Goal: Task Accomplishment & Management: Complete application form

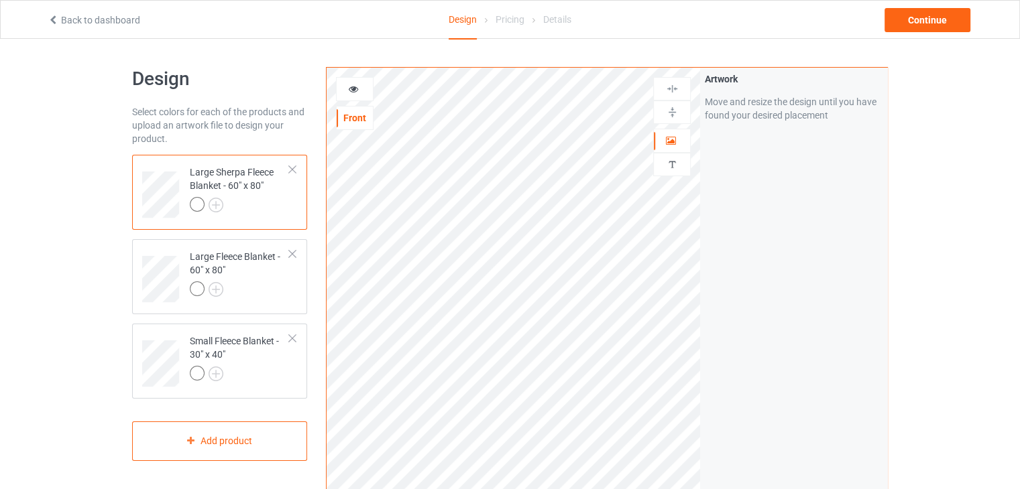
scroll to position [67, 0]
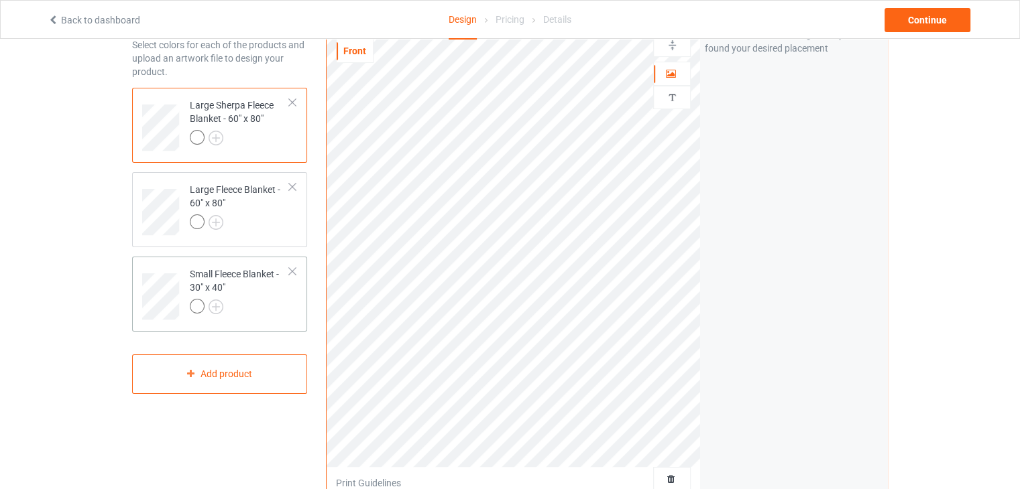
click at [290, 270] on div at bounding box center [292, 271] width 9 height 9
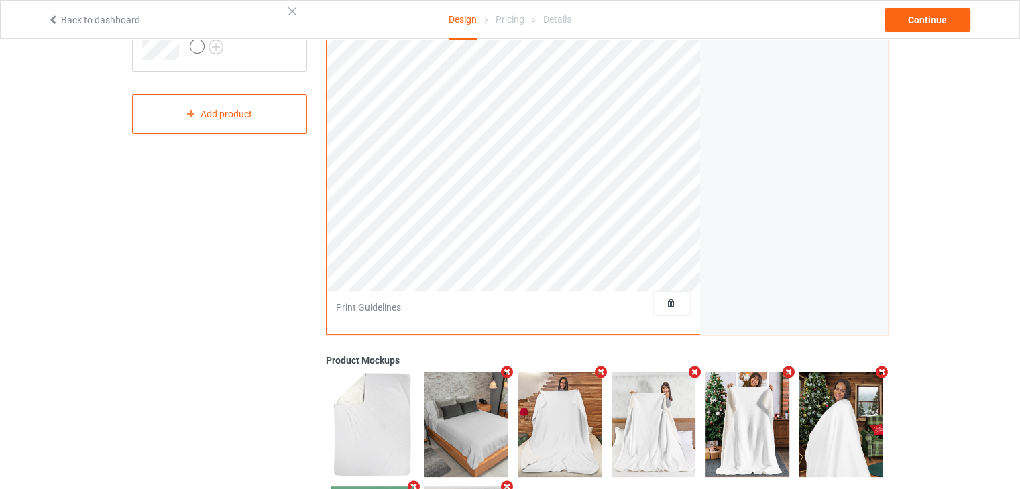
scroll to position [0, 0]
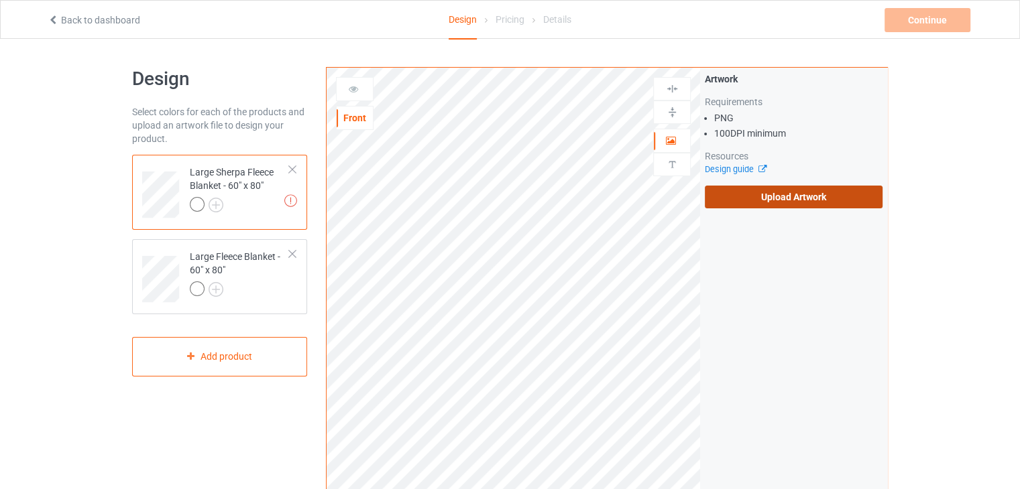
click at [728, 197] on label "Upload Artwork" at bounding box center [794, 197] width 178 height 23
click at [0, 0] on input "Upload Artwork" at bounding box center [0, 0] width 0 height 0
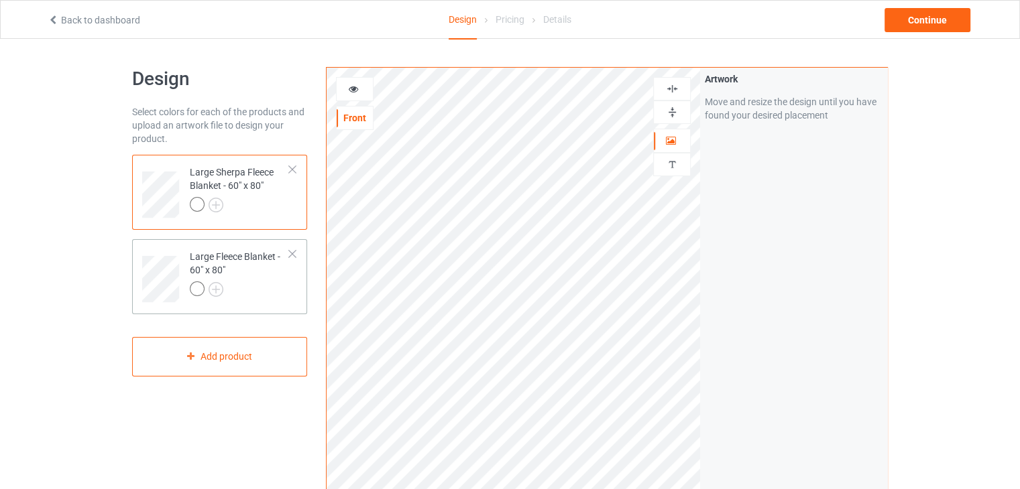
click at [241, 278] on div "Large Fleece Blanket - 60" x 80"" at bounding box center [240, 273] width 100 height 46
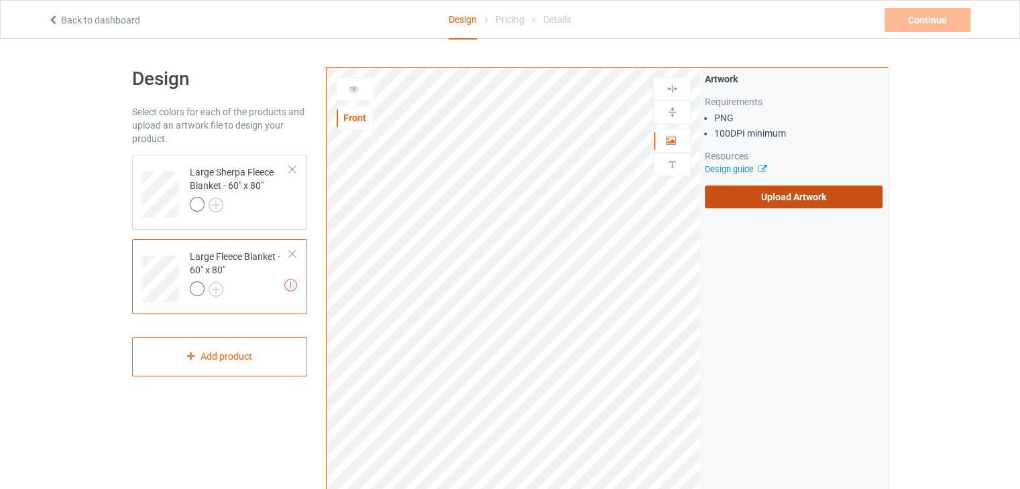
click at [724, 200] on label "Upload Artwork" at bounding box center [794, 197] width 178 height 23
click at [0, 0] on input "Upload Artwork" at bounding box center [0, 0] width 0 height 0
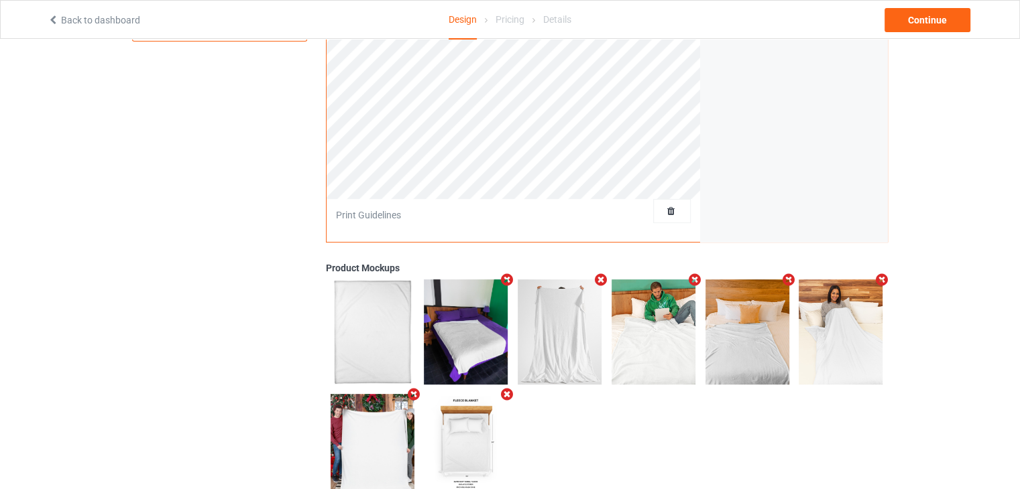
scroll to position [377, 0]
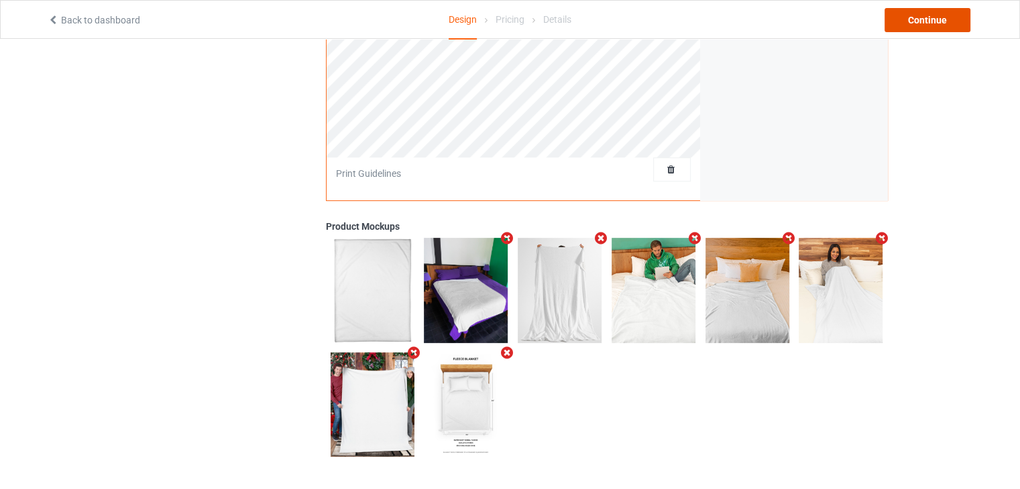
click at [925, 25] on div "Continue" at bounding box center [927, 20] width 86 height 24
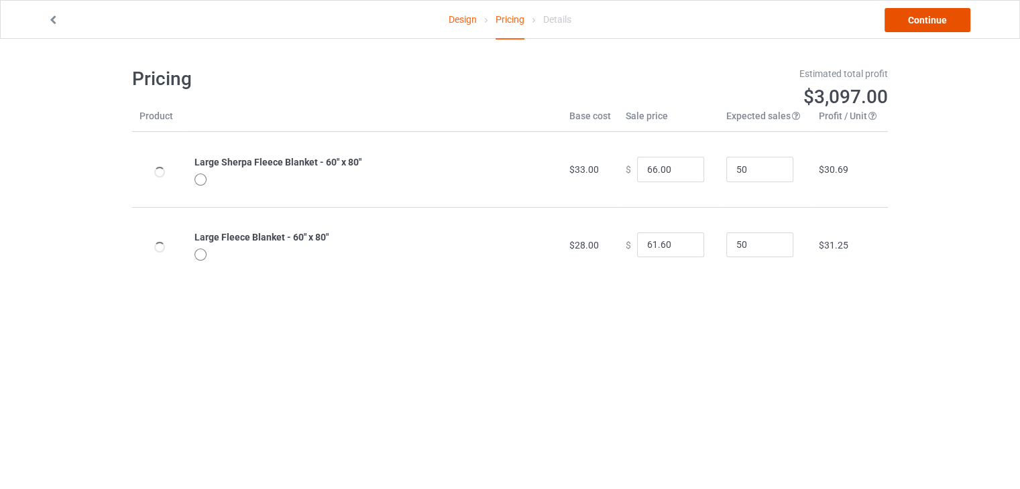
click at [916, 23] on link "Continue" at bounding box center [927, 20] width 86 height 24
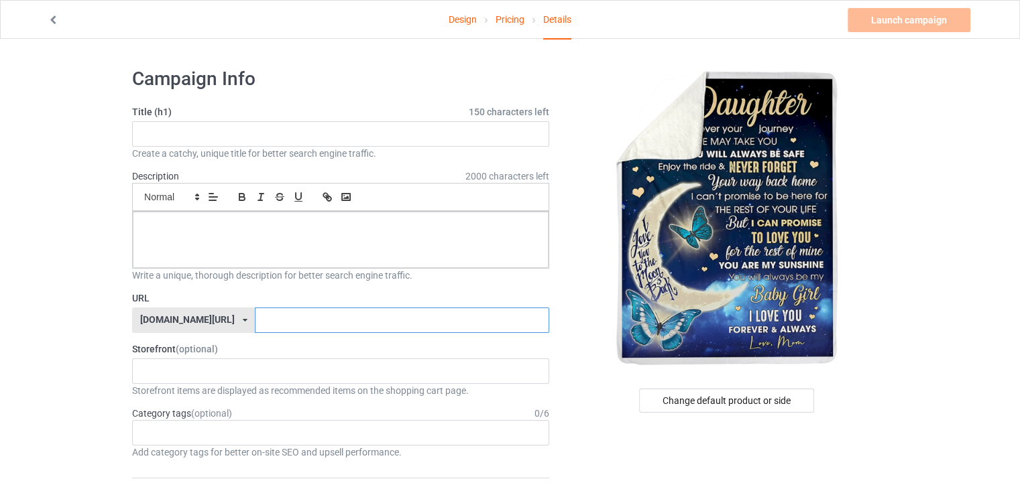
click at [255, 323] on input "text" at bounding box center [402, 320] width 294 height 25
type input "45u"
click at [249, 132] on input "text" at bounding box center [340, 133] width 417 height 25
type input "kkk"
click at [247, 237] on div at bounding box center [341, 240] width 416 height 56
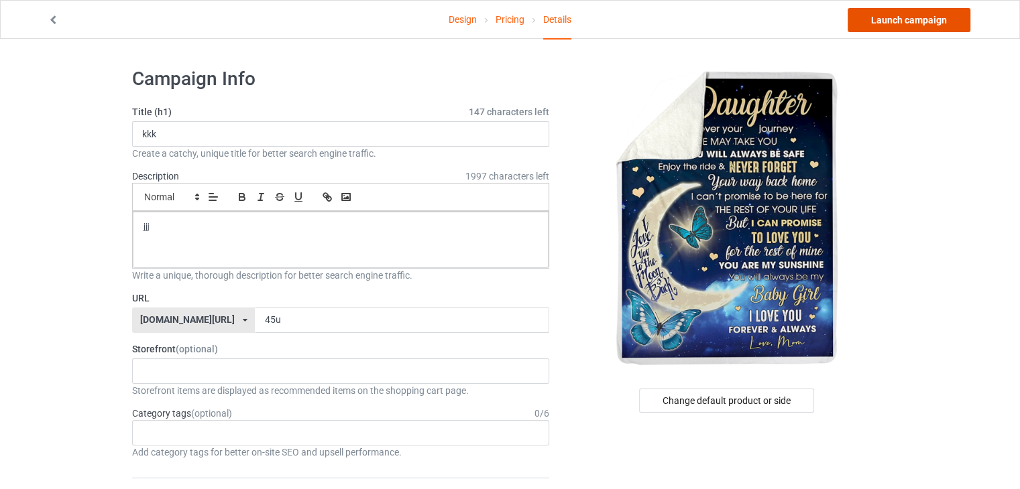
click at [911, 19] on link "Launch campaign" at bounding box center [908, 20] width 123 height 24
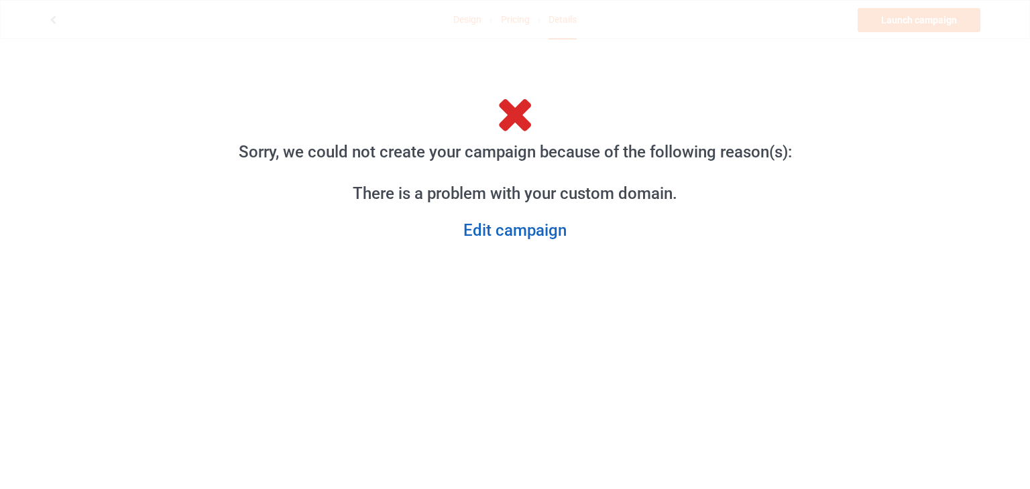
click at [537, 233] on link "Edit campaign" at bounding box center [514, 231] width 575 height 21
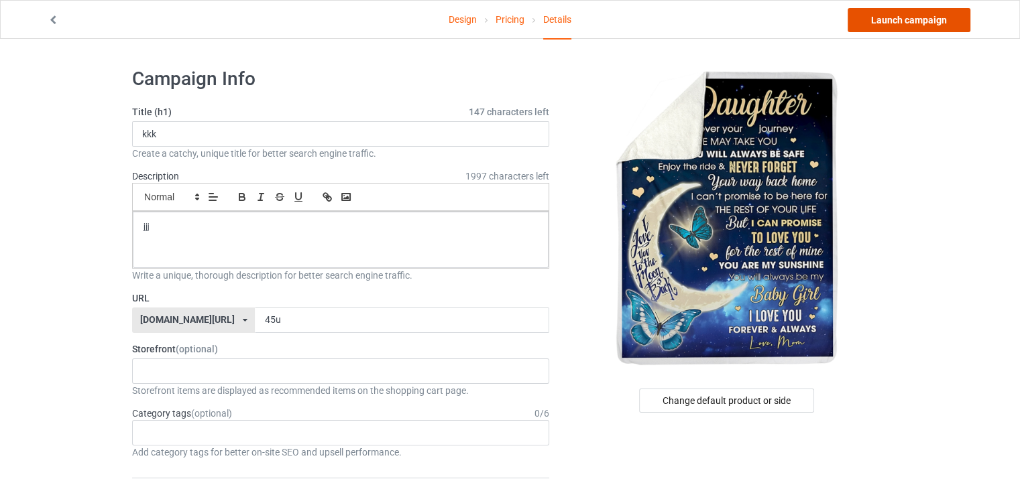
click at [889, 21] on link "Launch campaign" at bounding box center [908, 20] width 123 height 24
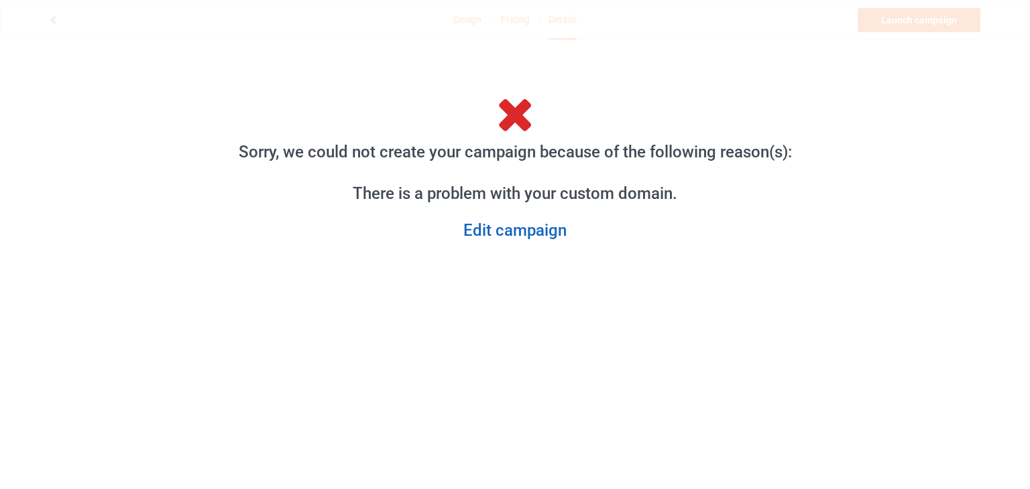
click at [534, 229] on link "Edit campaign" at bounding box center [514, 231] width 575 height 21
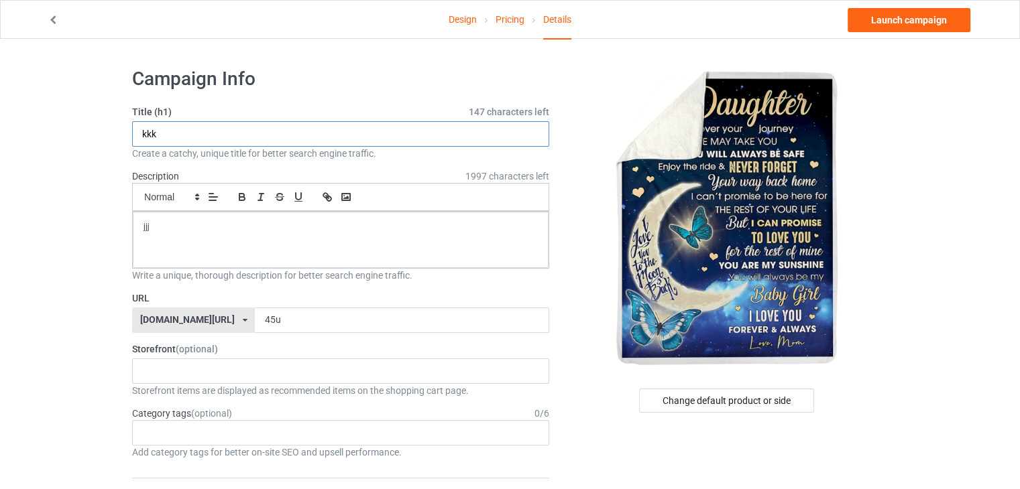
click at [221, 137] on input "kkk" at bounding box center [340, 133] width 417 height 25
click at [220, 137] on input "kkk" at bounding box center [340, 133] width 417 height 25
type input "blanket"
click at [225, 243] on div "jjj" at bounding box center [341, 240] width 416 height 56
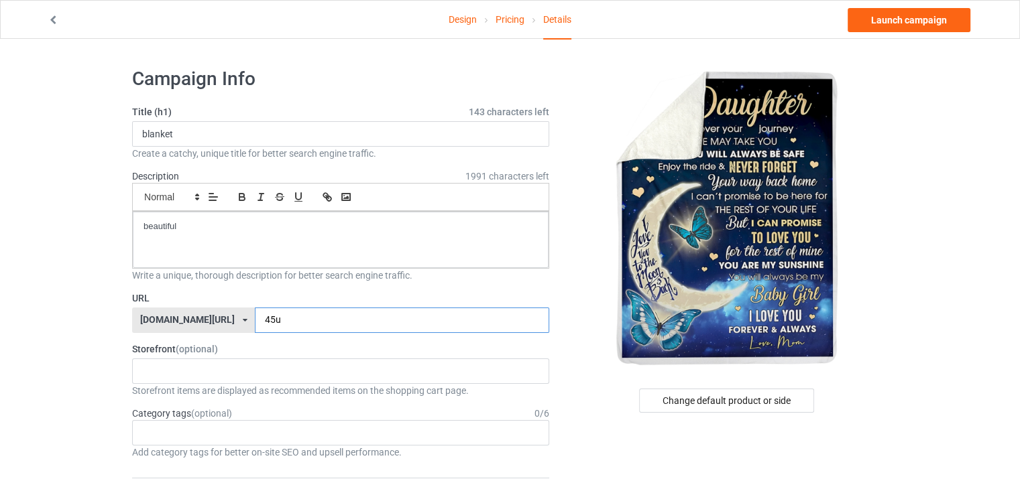
click at [255, 326] on input "45u" at bounding box center [402, 320] width 294 height 25
type input "4"
type input "blanket-22"
click at [912, 22] on link "Launch campaign" at bounding box center [908, 20] width 123 height 24
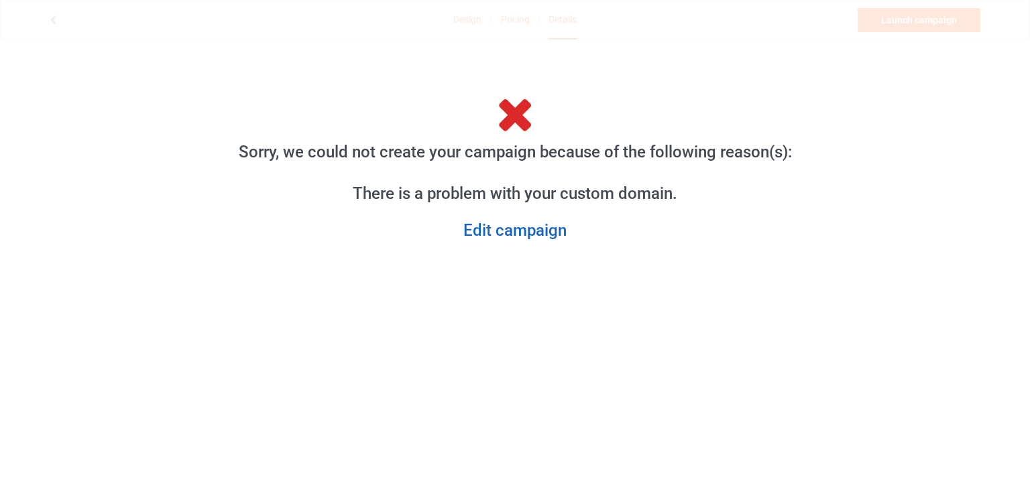
click at [503, 234] on link "Edit campaign" at bounding box center [514, 231] width 575 height 21
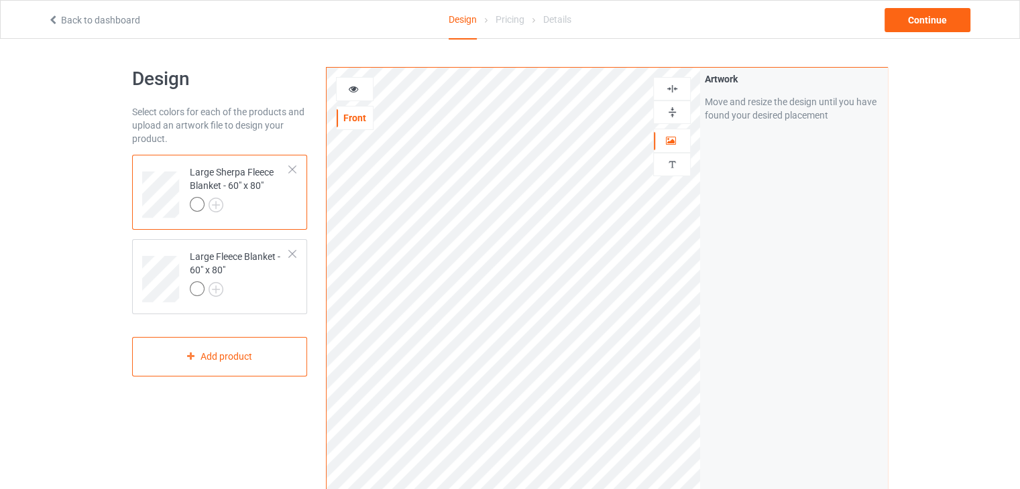
click at [686, 109] on div at bounding box center [672, 112] width 36 height 13
click at [674, 88] on img at bounding box center [672, 88] width 13 height 13
click at [219, 269] on div "Large Fleece Blanket - 60" x 80"" at bounding box center [240, 273] width 100 height 46
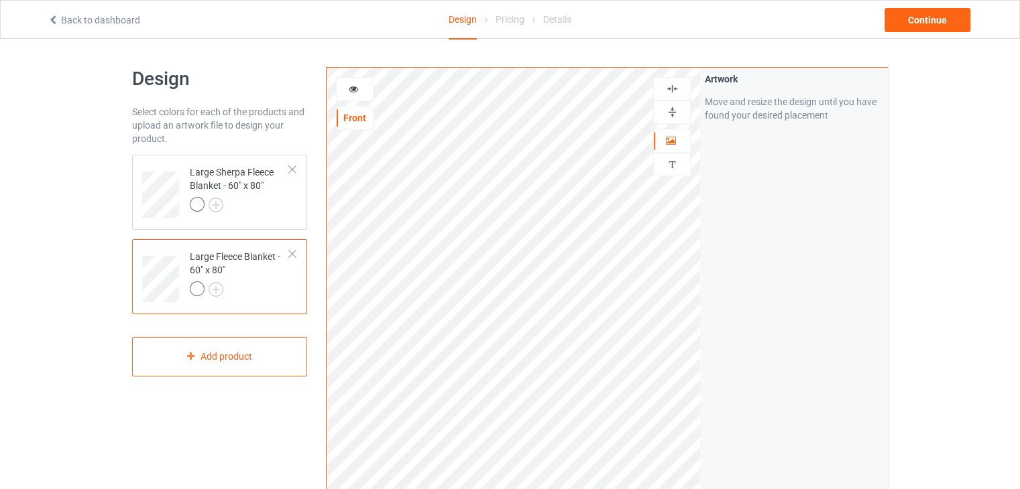
click at [681, 117] on div at bounding box center [672, 112] width 36 height 13
click at [681, 99] on div at bounding box center [672, 88] width 38 height 23
click at [678, 103] on div at bounding box center [672, 112] width 38 height 23
click at [676, 92] on img at bounding box center [672, 88] width 13 height 13
click at [930, 32] on div "Continue" at bounding box center [927, 20] width 86 height 24
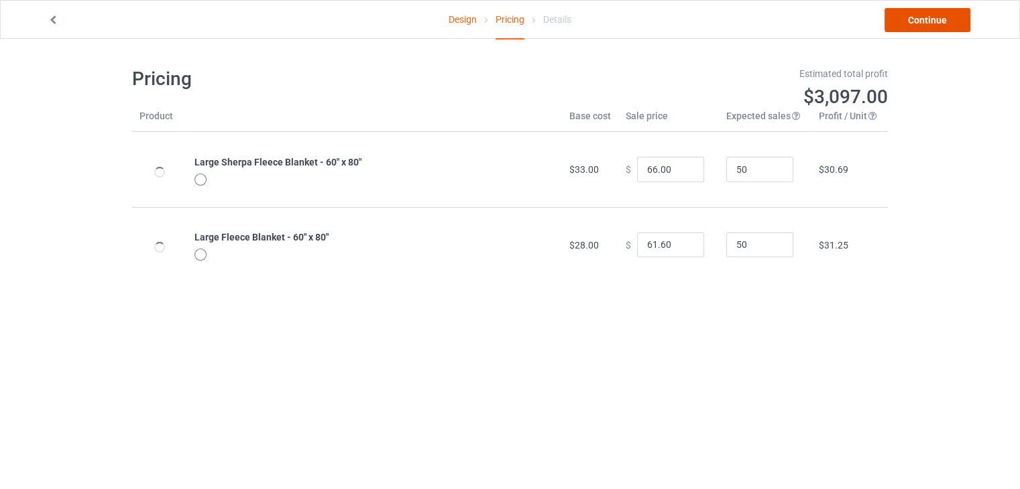
click at [928, 25] on link "Continue" at bounding box center [927, 20] width 86 height 24
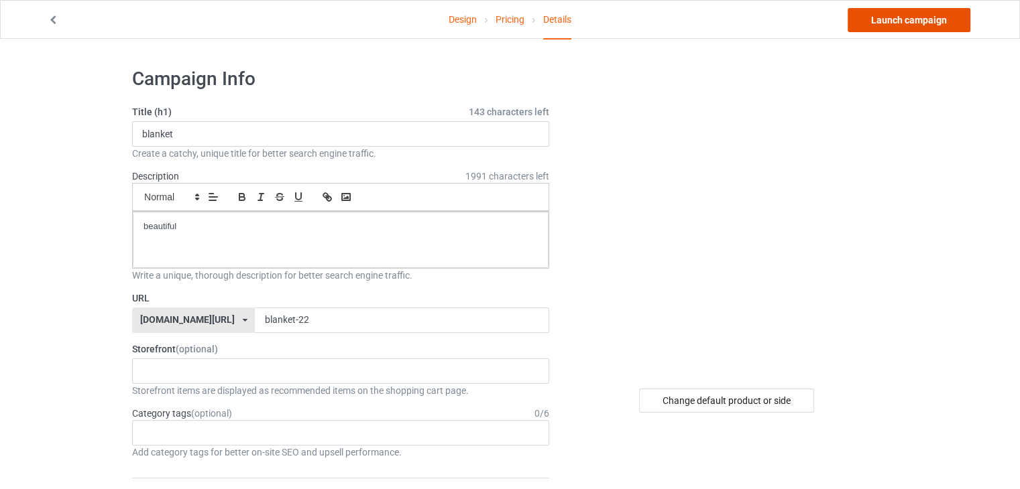
click at [896, 25] on link "Launch campaign" at bounding box center [908, 20] width 123 height 24
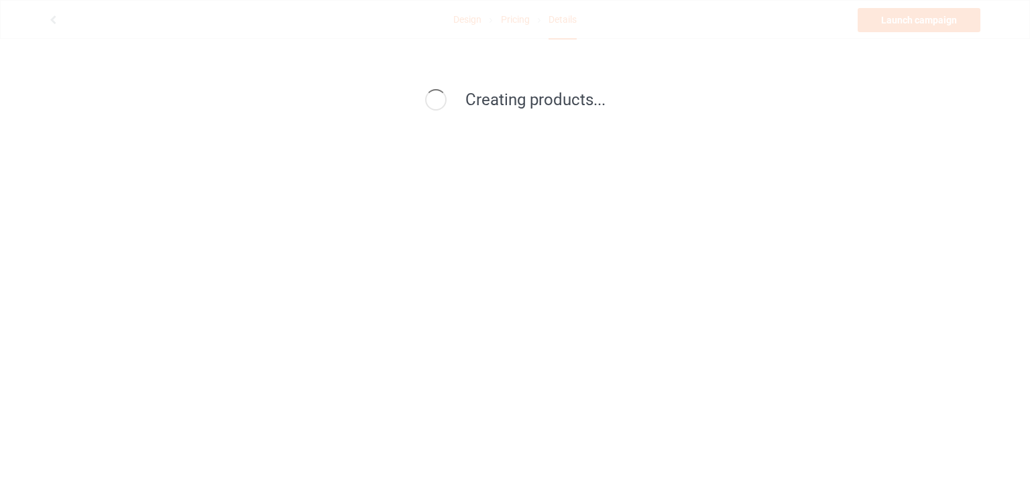
click at [370, 180] on div "Creating products..." at bounding box center [515, 244] width 1030 height 489
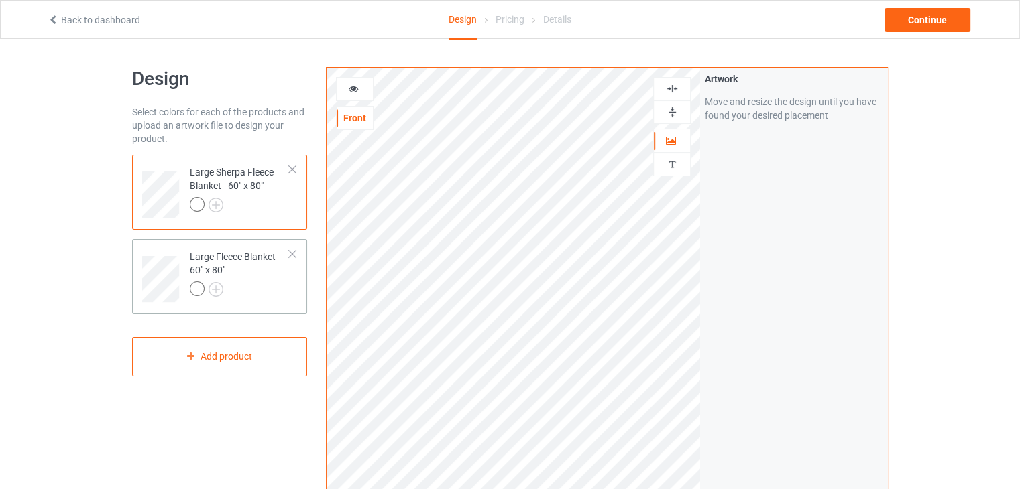
click at [232, 268] on div "Large Fleece Blanket - 60" x 80"" at bounding box center [240, 273] width 100 height 46
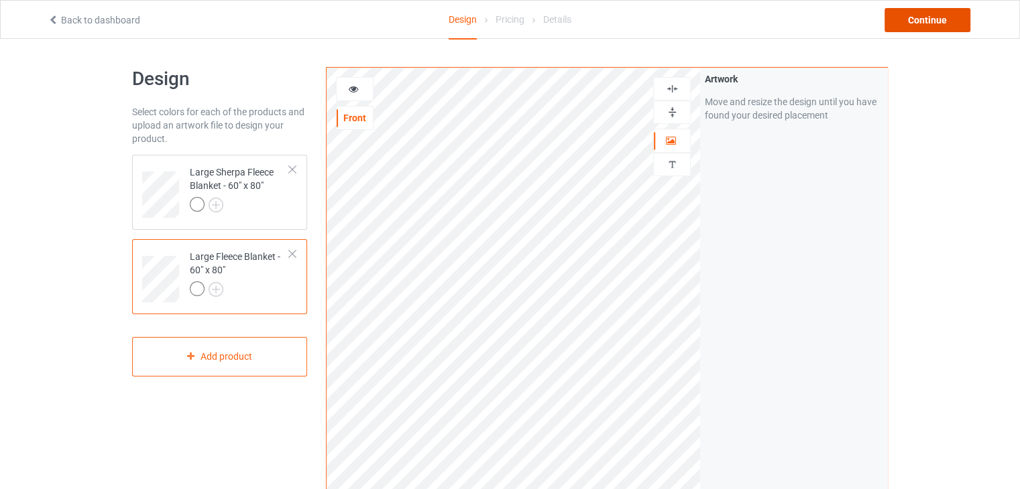
click at [917, 20] on div "Continue" at bounding box center [927, 20] width 86 height 24
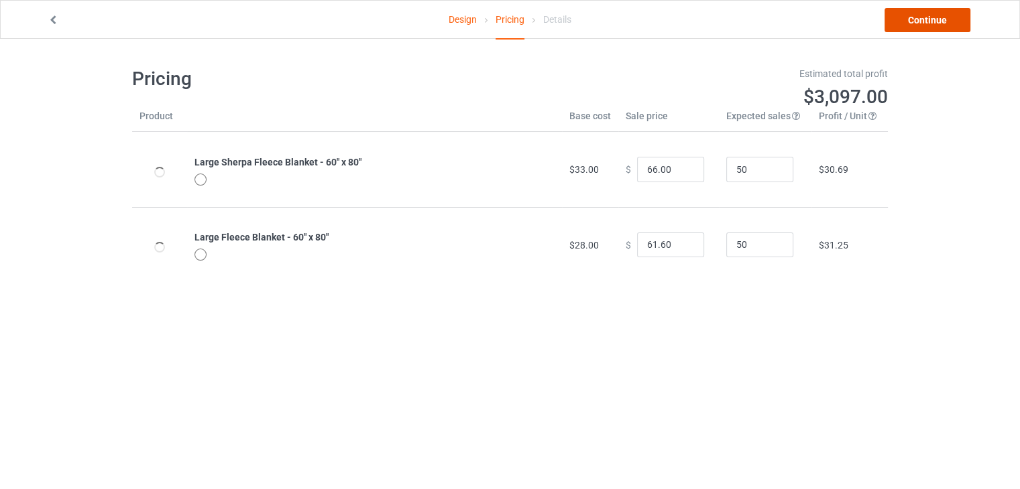
click at [929, 21] on link "Continue" at bounding box center [927, 20] width 86 height 24
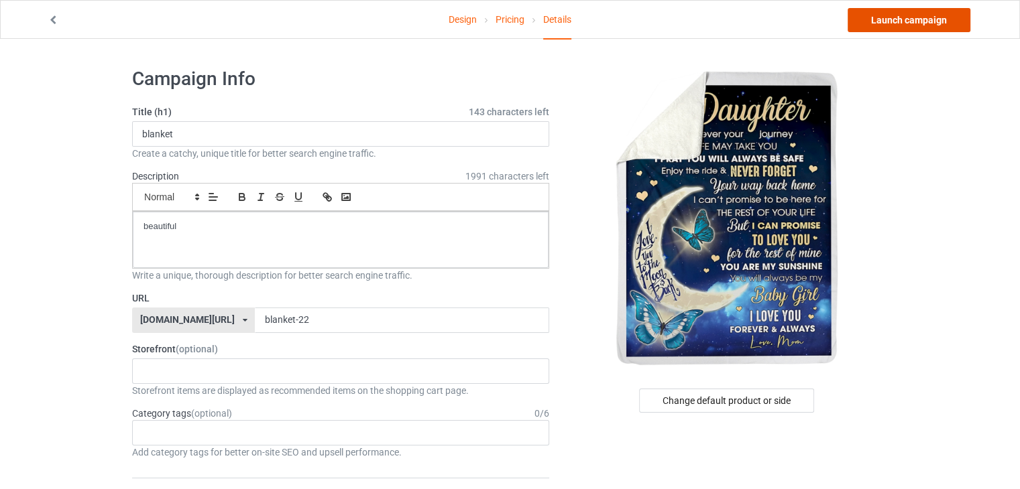
click at [916, 18] on link "Launch campaign" at bounding box center [908, 20] width 123 height 24
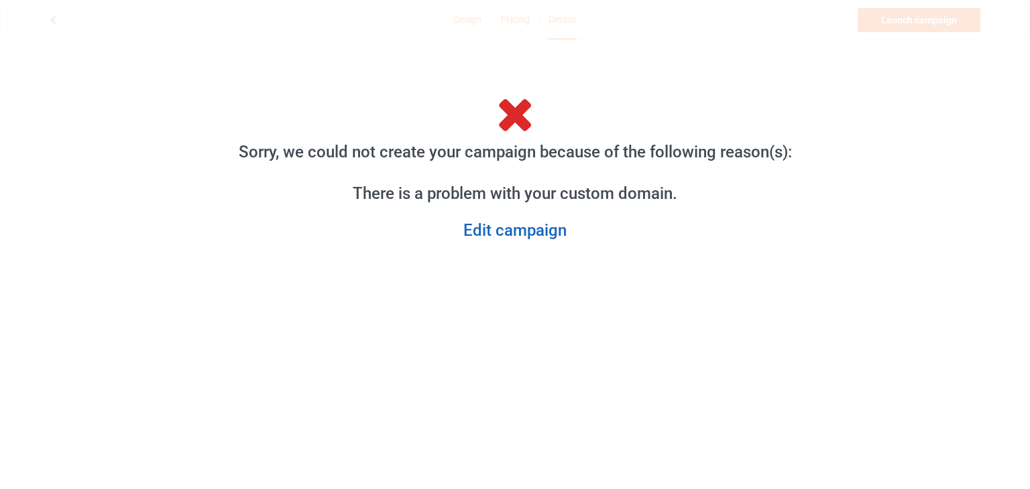
click at [493, 234] on link "Edit campaign" at bounding box center [514, 231] width 575 height 21
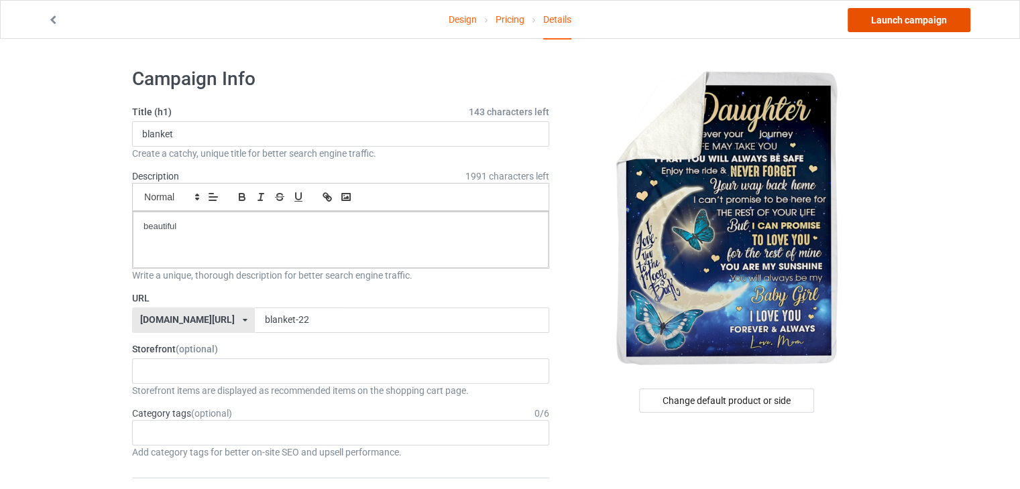
click at [893, 23] on link "Launch campaign" at bounding box center [908, 20] width 123 height 24
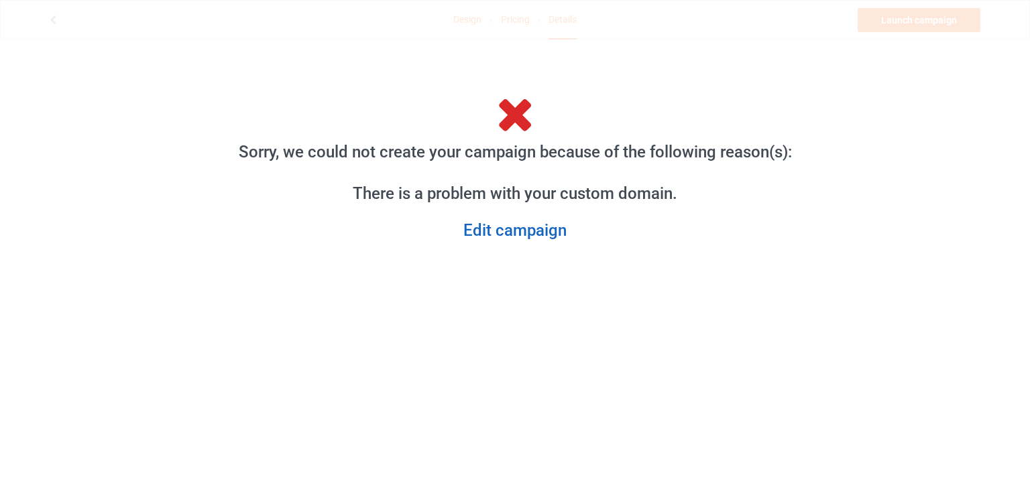
click at [532, 235] on link "Edit campaign" at bounding box center [514, 231] width 575 height 21
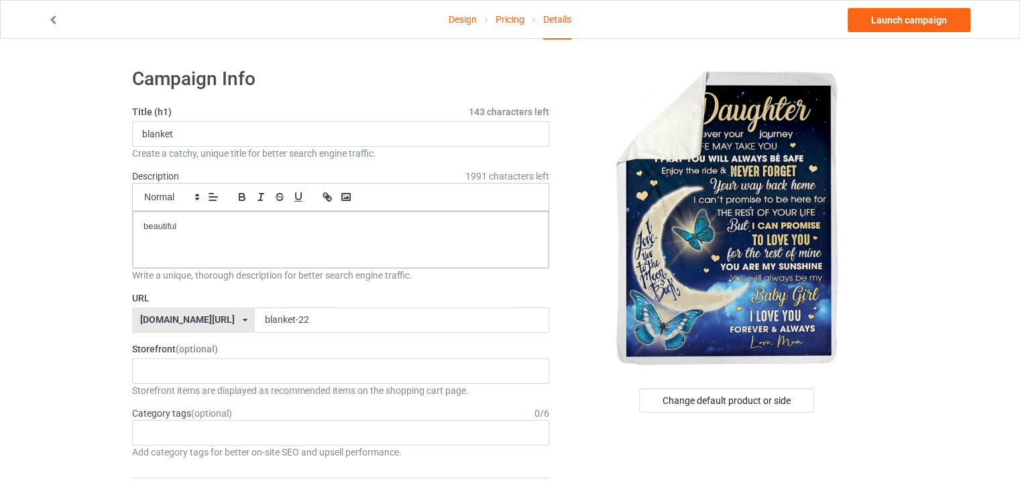
click at [465, 21] on link "Design" at bounding box center [463, 20] width 28 height 38
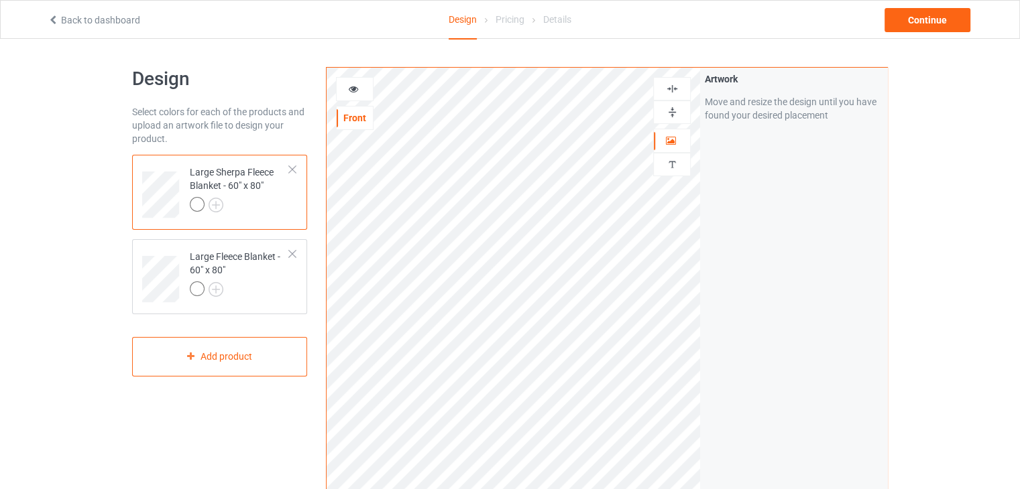
scroll to position [67, 0]
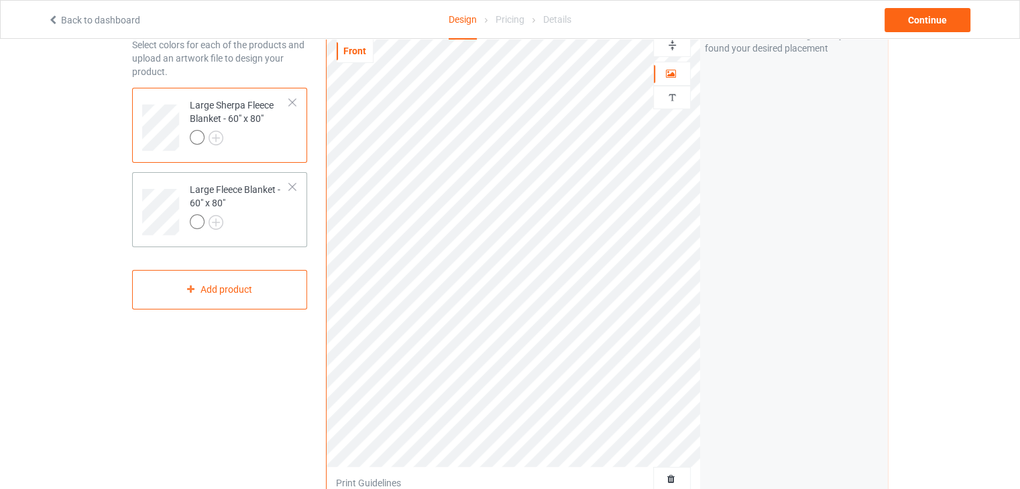
click at [260, 215] on div at bounding box center [240, 224] width 100 height 19
click at [939, 27] on div "Continue" at bounding box center [927, 20] width 86 height 24
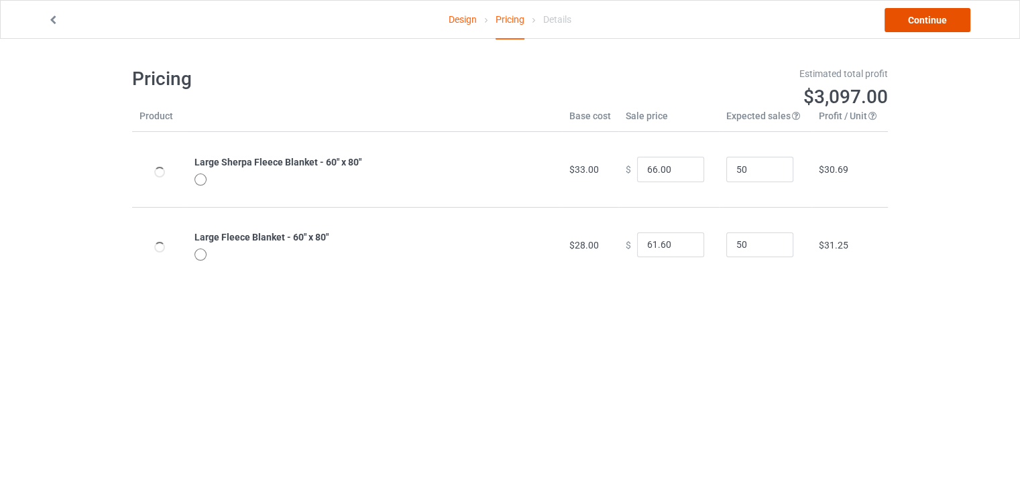
click at [939, 25] on link "Continue" at bounding box center [927, 20] width 86 height 24
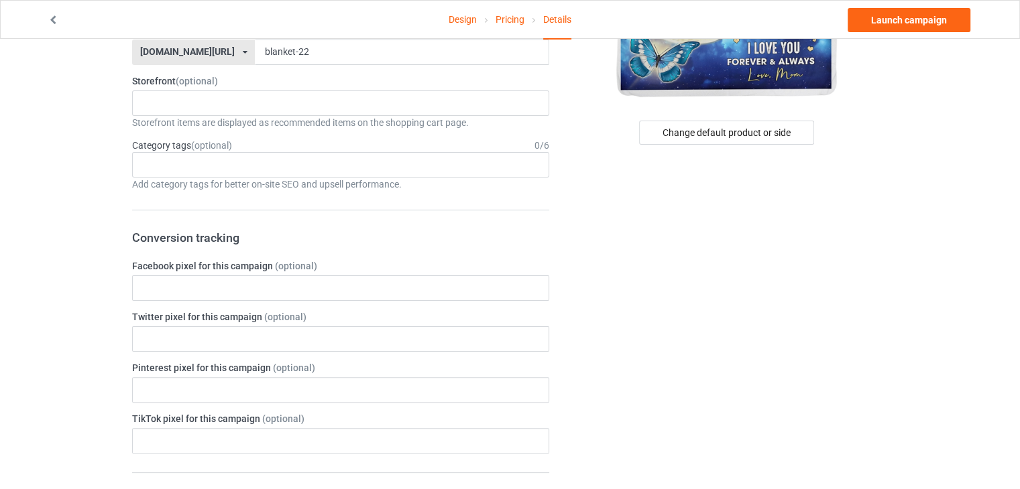
scroll to position [134, 0]
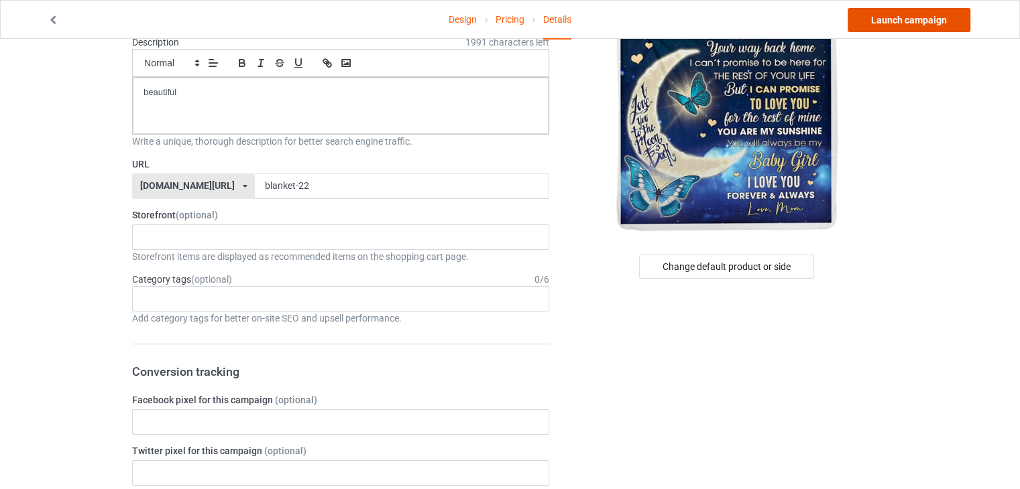
click at [913, 14] on link "Launch campaign" at bounding box center [908, 20] width 123 height 24
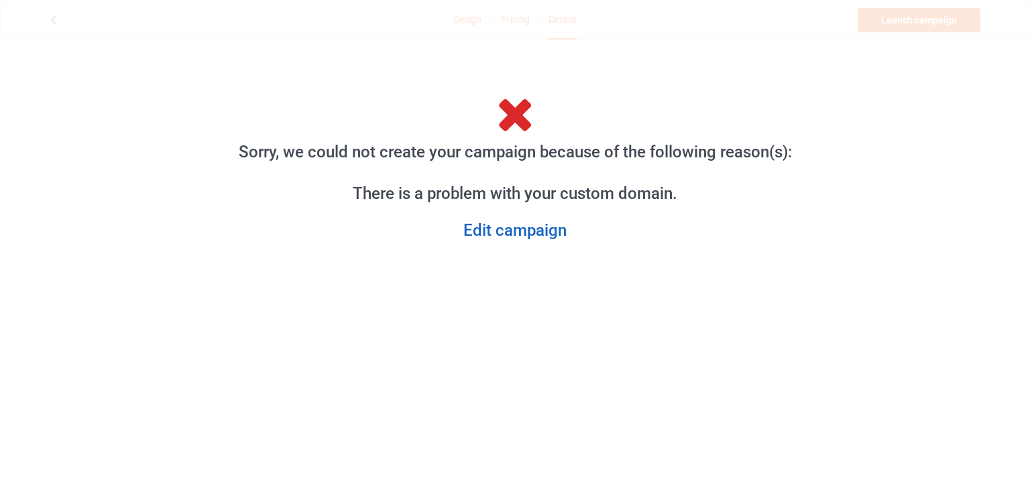
click at [529, 235] on link "Edit campaign" at bounding box center [514, 231] width 575 height 21
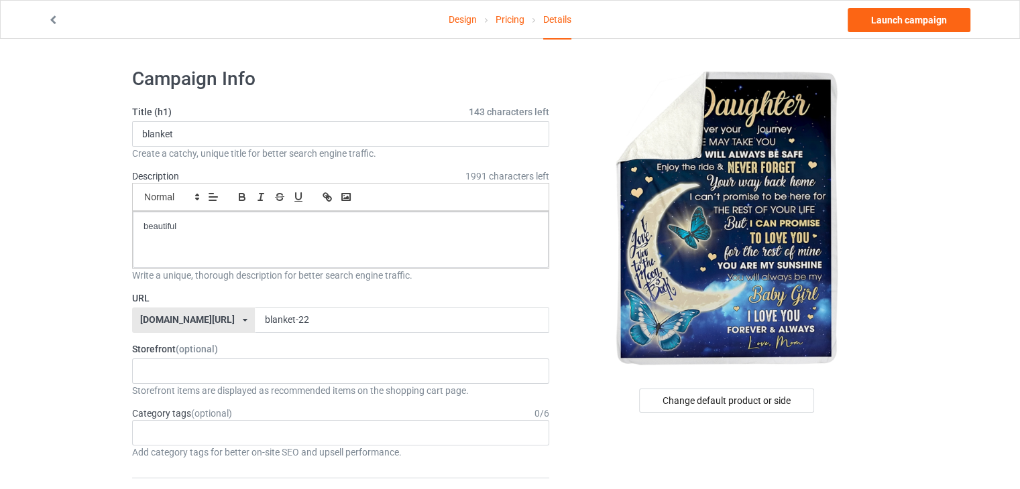
click at [47, 13] on div "Design Pricing Details Launch campaign" at bounding box center [509, 20] width 943 height 38
click at [48, 17] on icon at bounding box center [53, 17] width 11 height 9
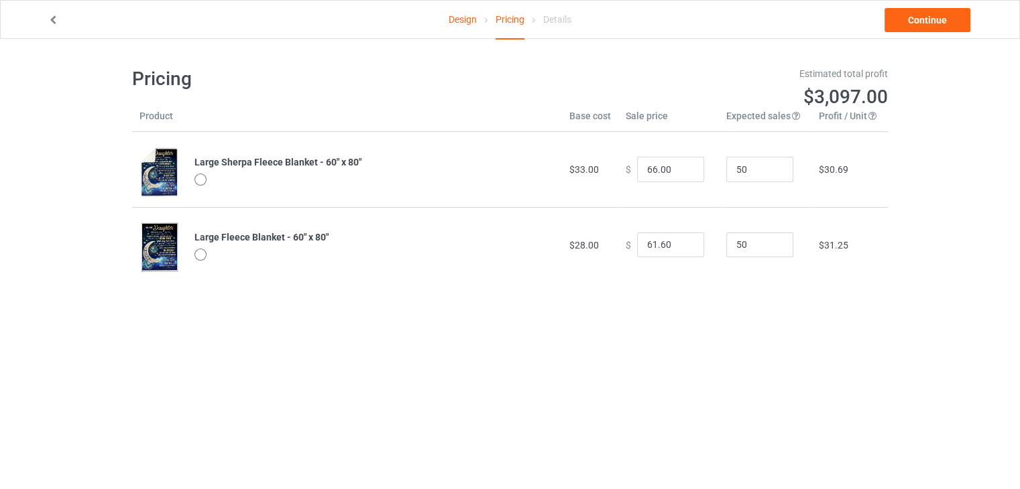
click at [48, 17] on icon at bounding box center [53, 17] width 11 height 9
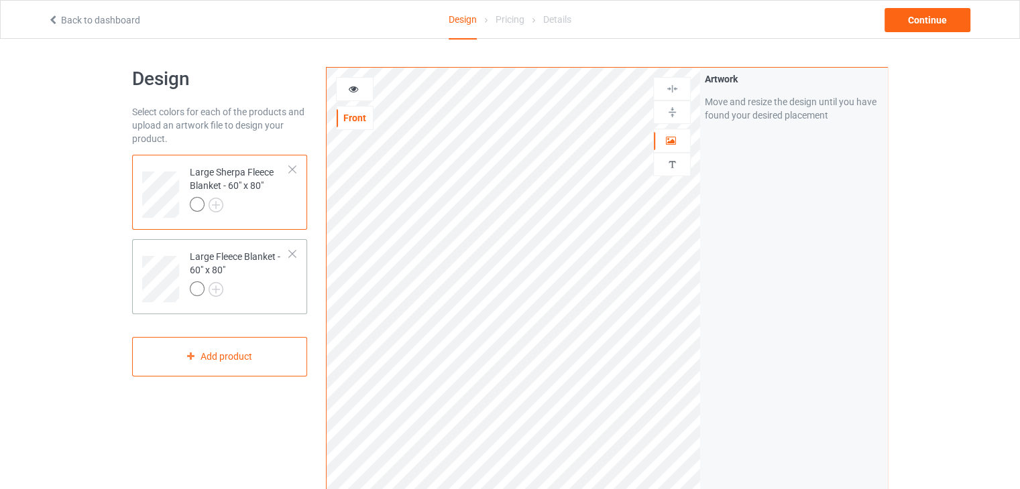
click at [180, 277] on td at bounding box center [162, 275] width 40 height 60
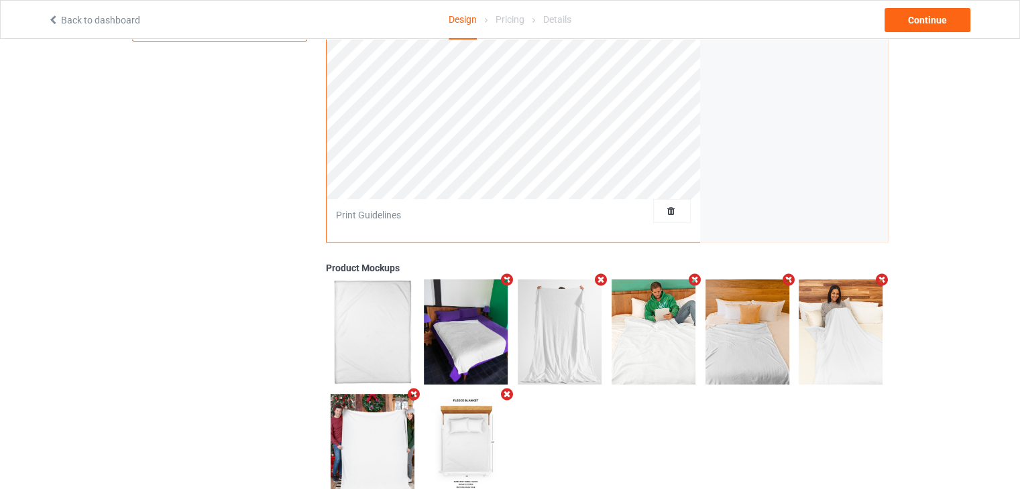
click at [920, 33] on div "Back to dashboard Design Pricing Details Continue" at bounding box center [509, 20] width 943 height 38
click at [920, 23] on div "Continue" at bounding box center [927, 20] width 86 height 24
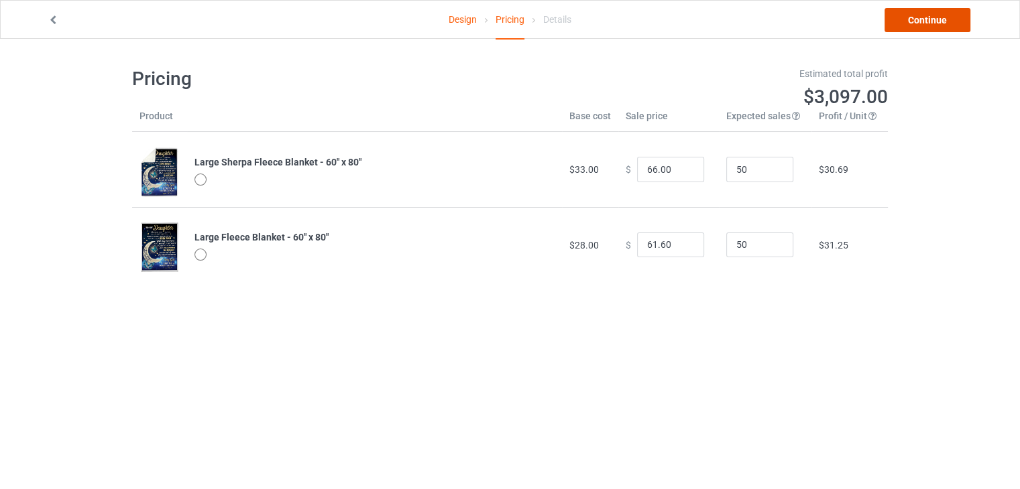
click at [911, 21] on link "Continue" at bounding box center [927, 20] width 86 height 24
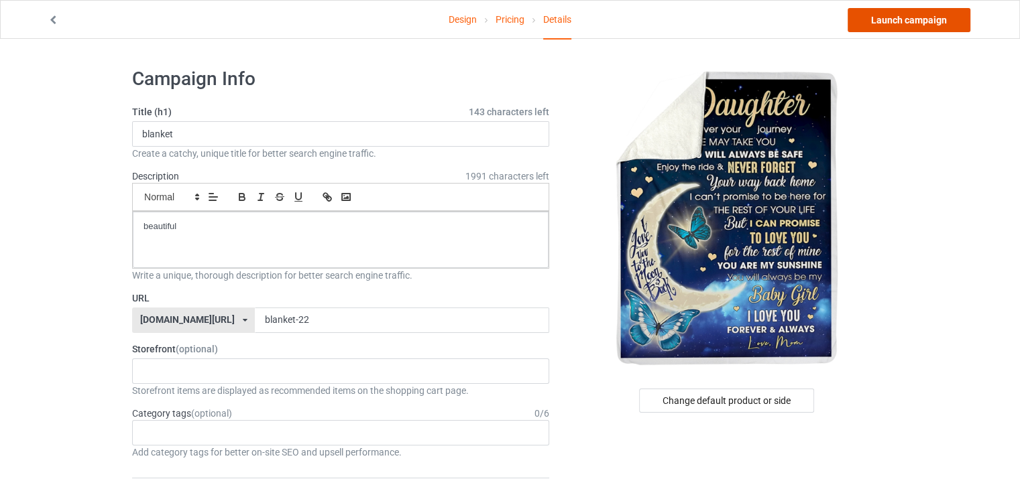
click at [925, 22] on link "Launch campaign" at bounding box center [908, 20] width 123 height 24
